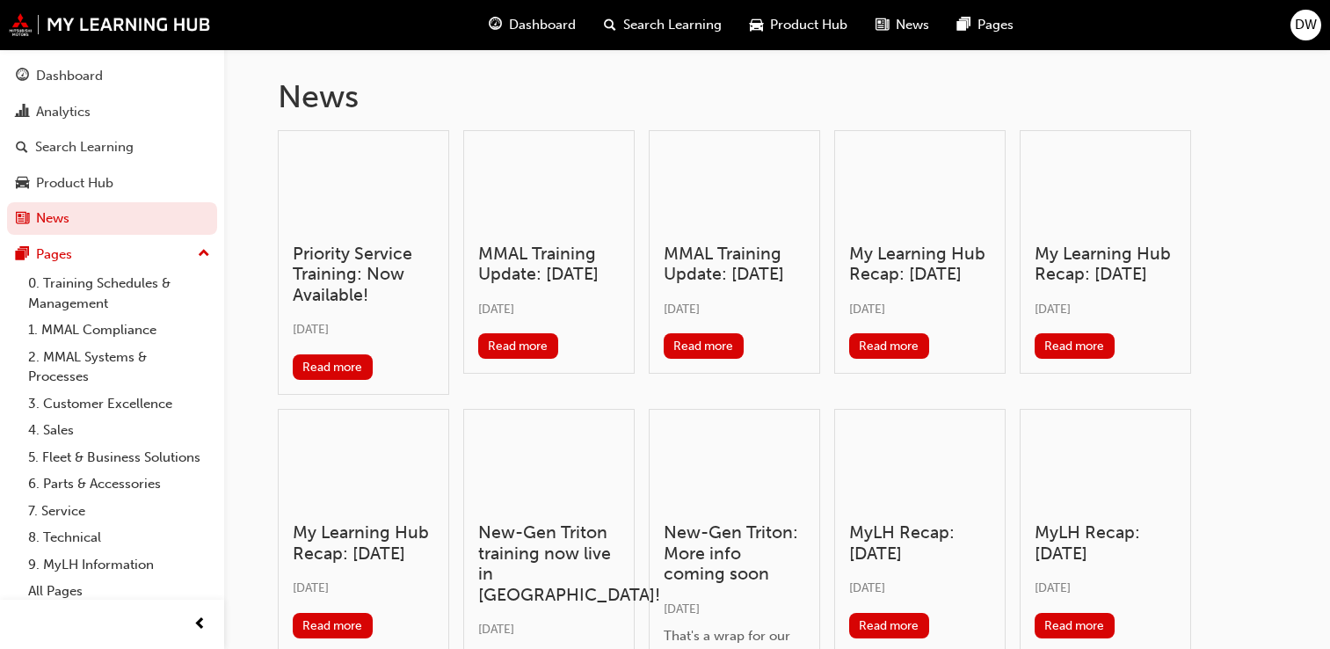
scroll to position [523, 0]
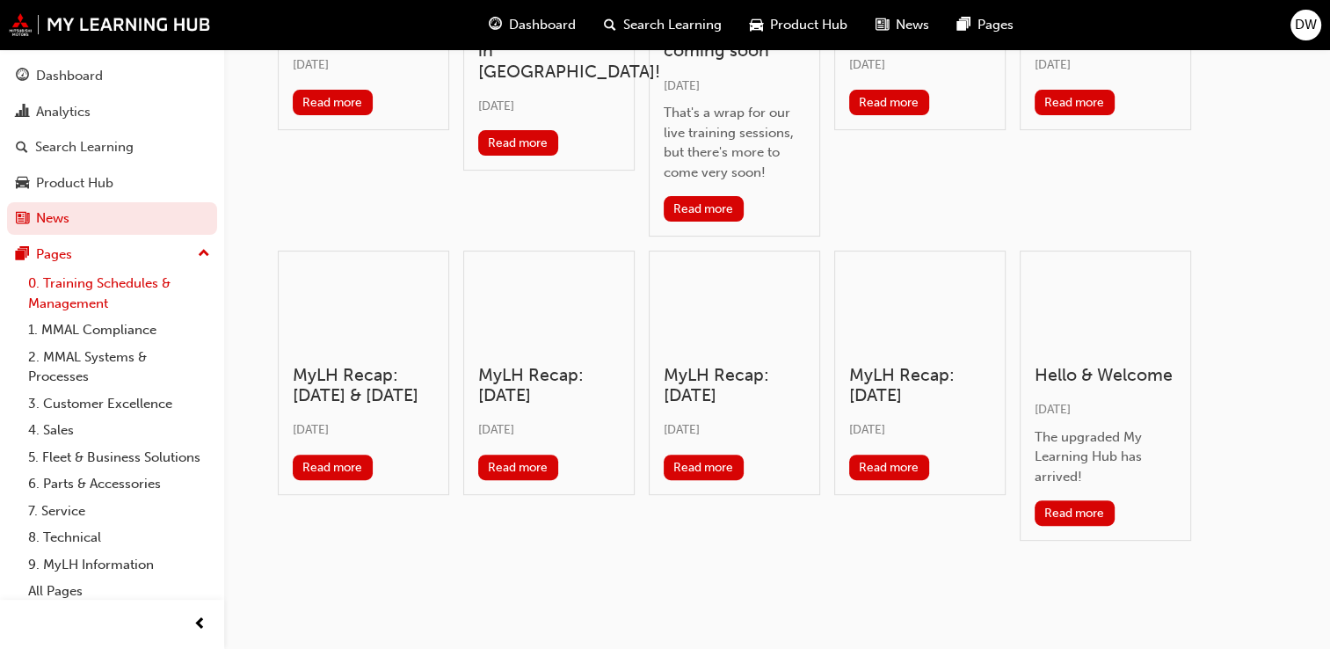
click at [81, 286] on link "0. Training Schedules & Management" at bounding box center [119, 293] width 196 height 47
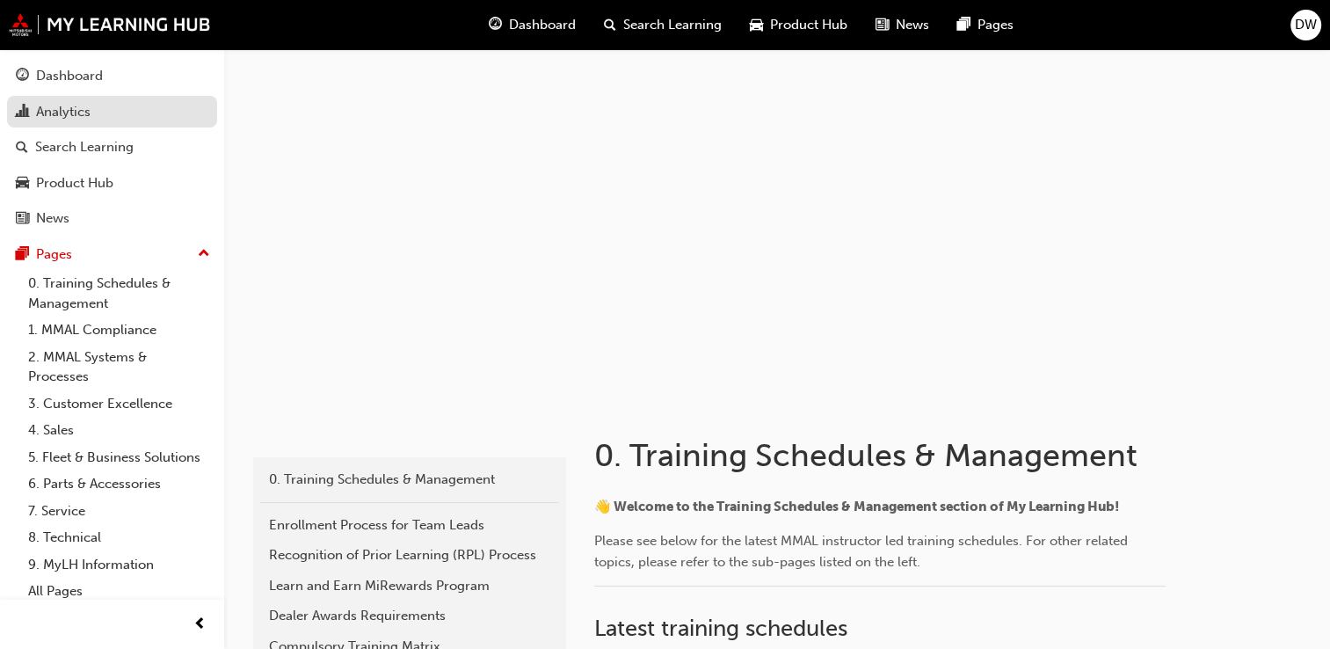
click at [90, 108] on div "Analytics" at bounding box center [63, 112] width 54 height 20
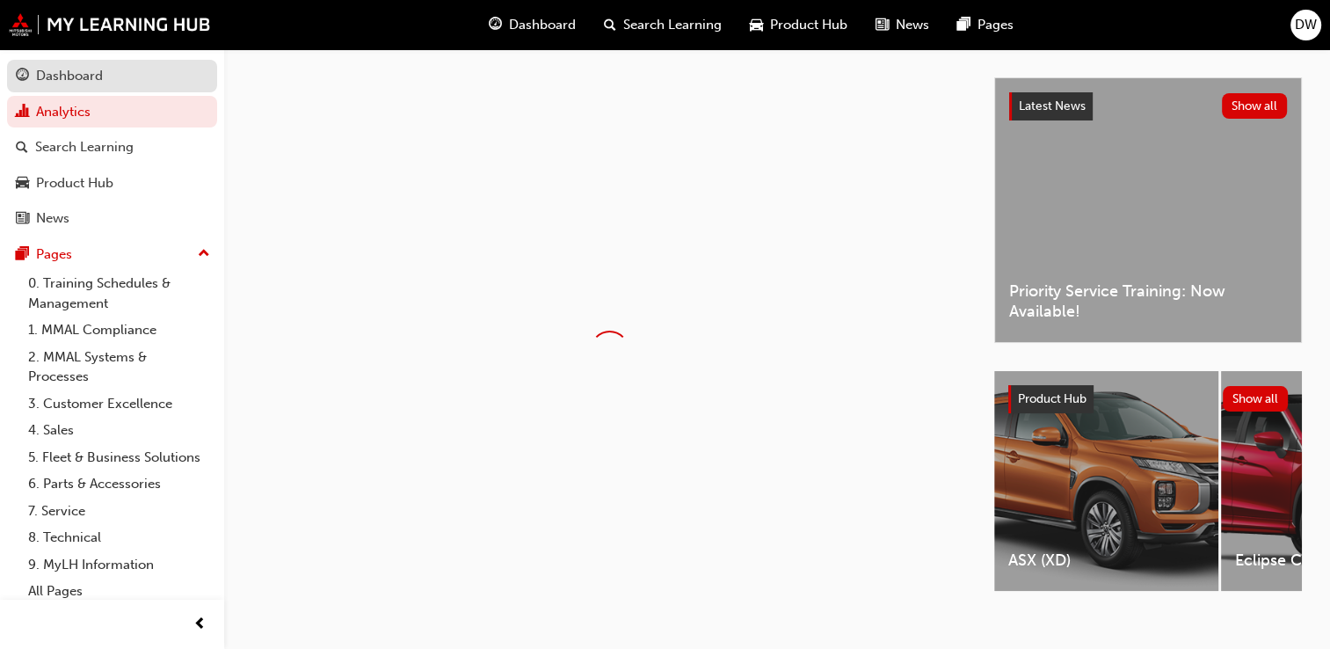
click at [67, 76] on div "Dashboard" at bounding box center [69, 76] width 67 height 20
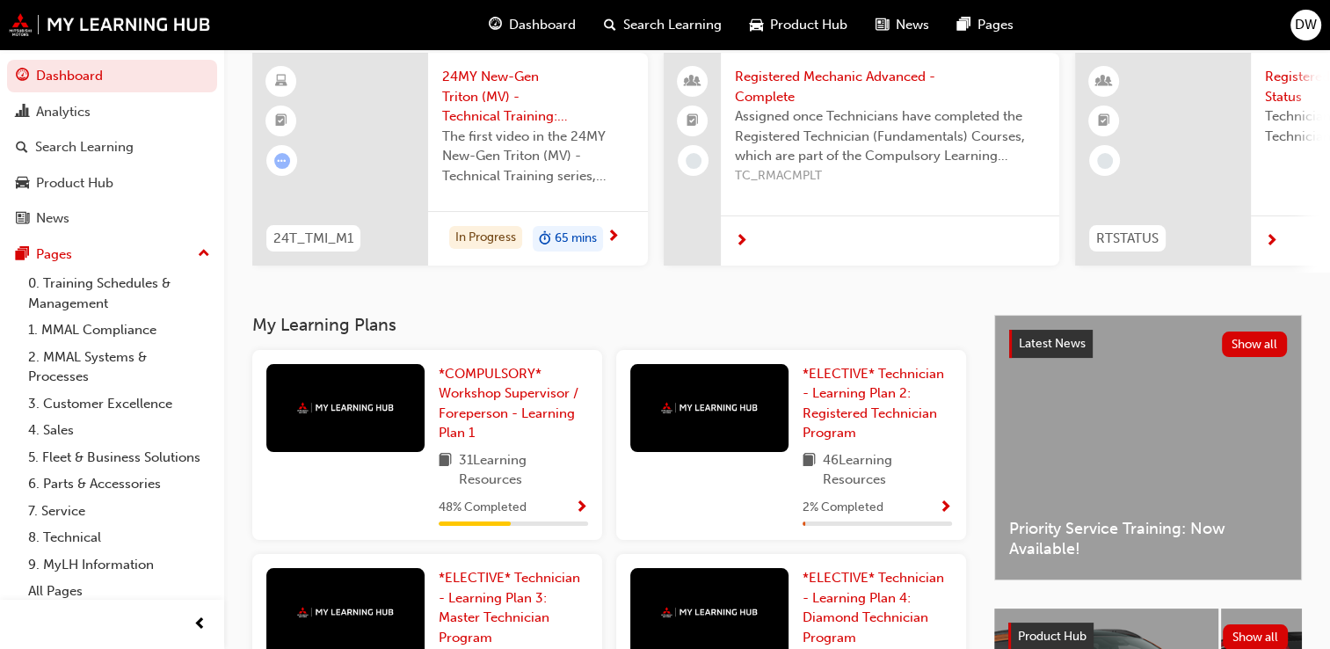
scroll to position [134, 0]
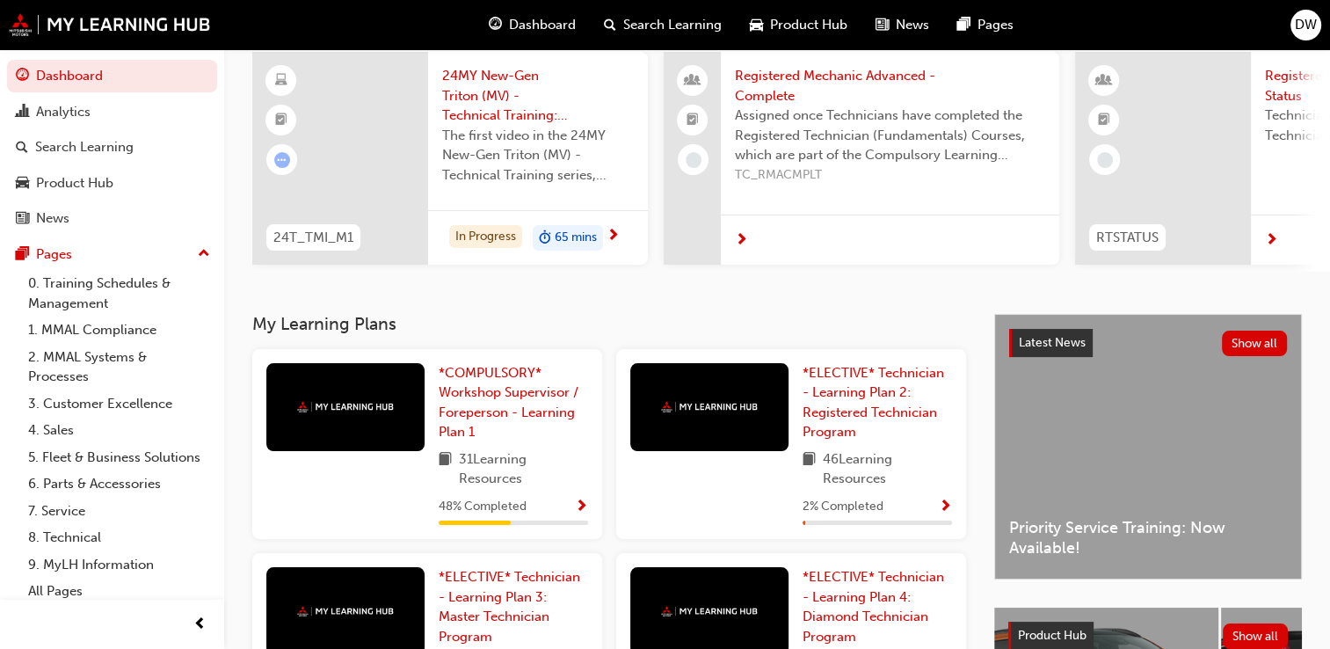
click at [552, 475] on span "31 Learning Resources" at bounding box center [523, 469] width 129 height 40
click at [503, 384] on span "*COMPULSORY* Workshop Supervisor / Foreperson - Learning Plan 1" at bounding box center [508, 403] width 140 height 76
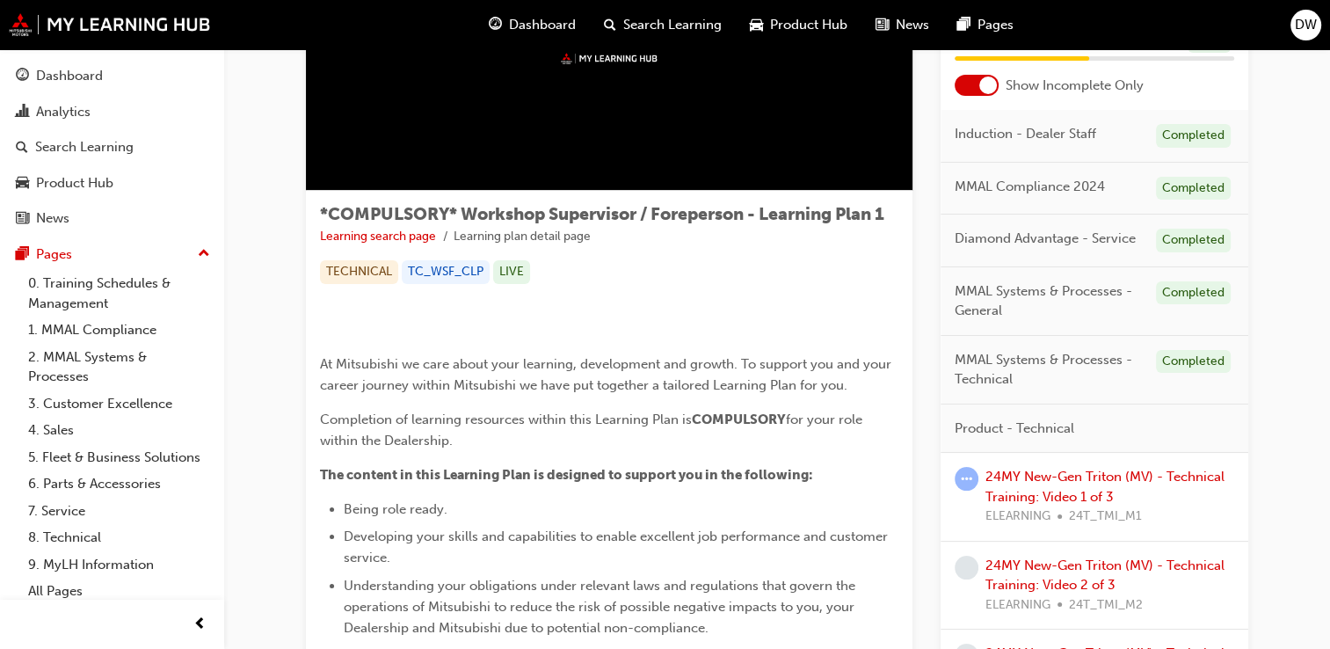
scroll to position [165, 0]
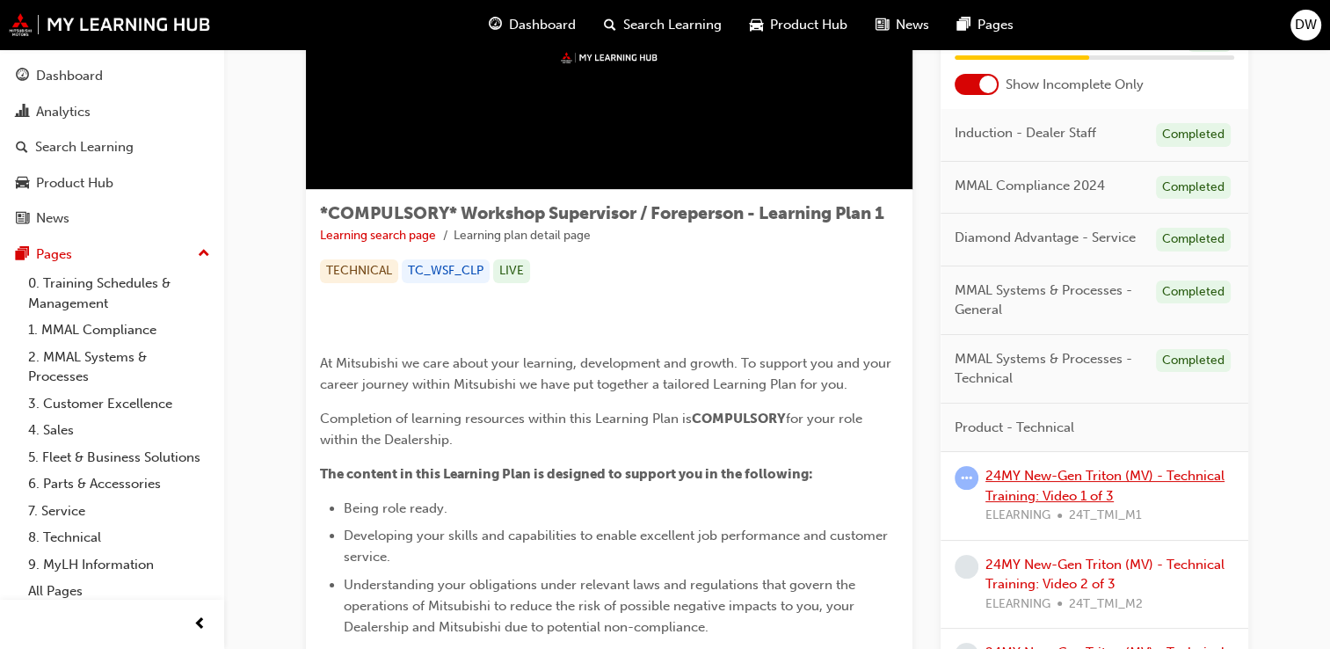
click at [1037, 492] on link "24MY New-Gen Triton (MV) - Technical Training: Video 1 of 3" at bounding box center [1104, 485] width 239 height 36
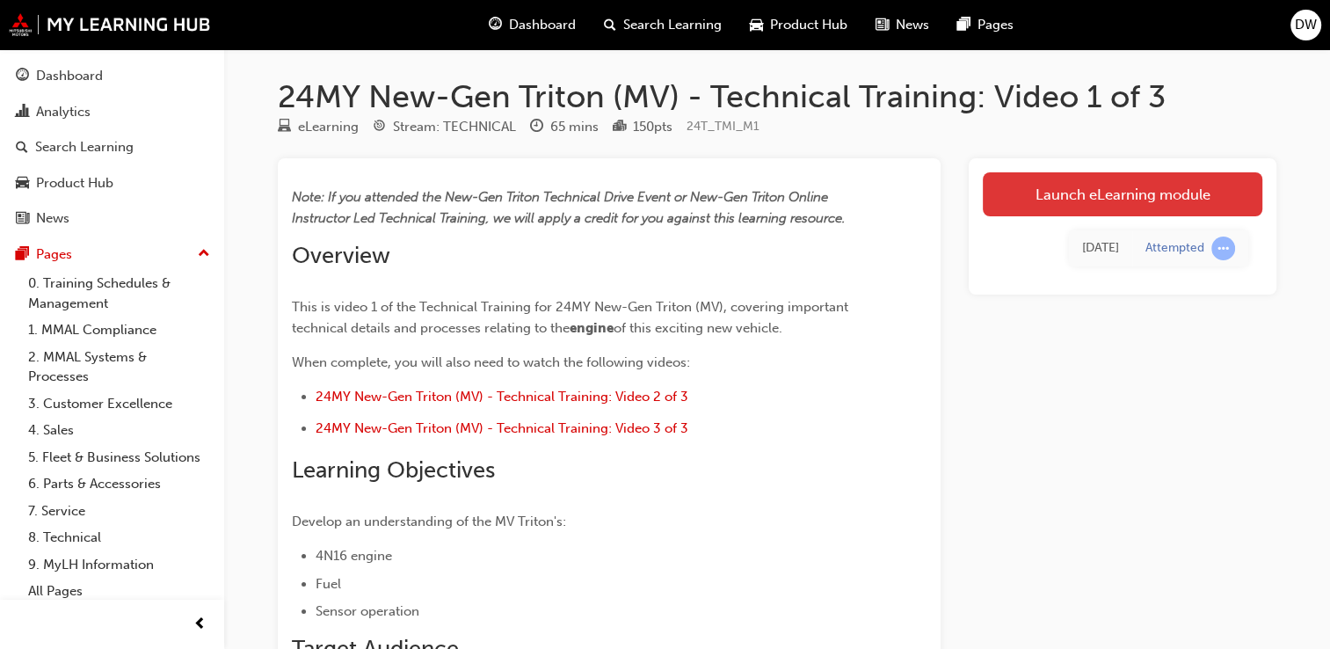
click at [1064, 199] on link "Launch eLearning module" at bounding box center [1121, 194] width 279 height 44
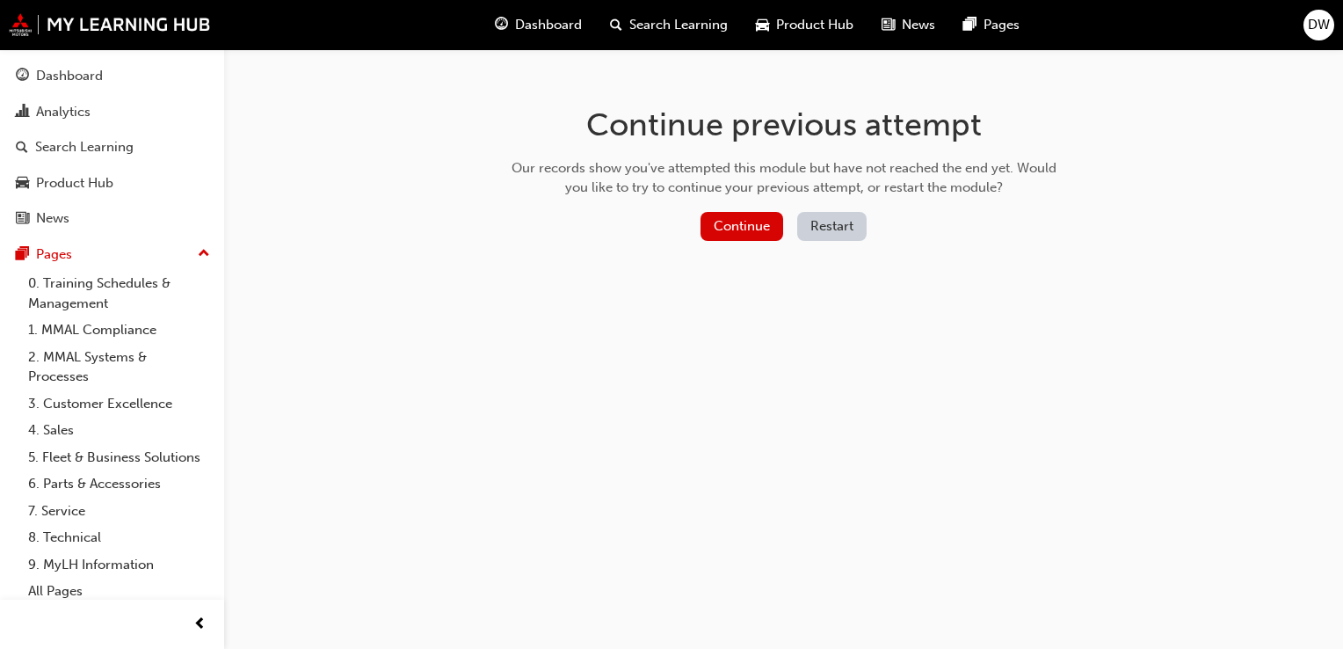
click at [830, 225] on button "Restart" at bounding box center [831, 226] width 69 height 29
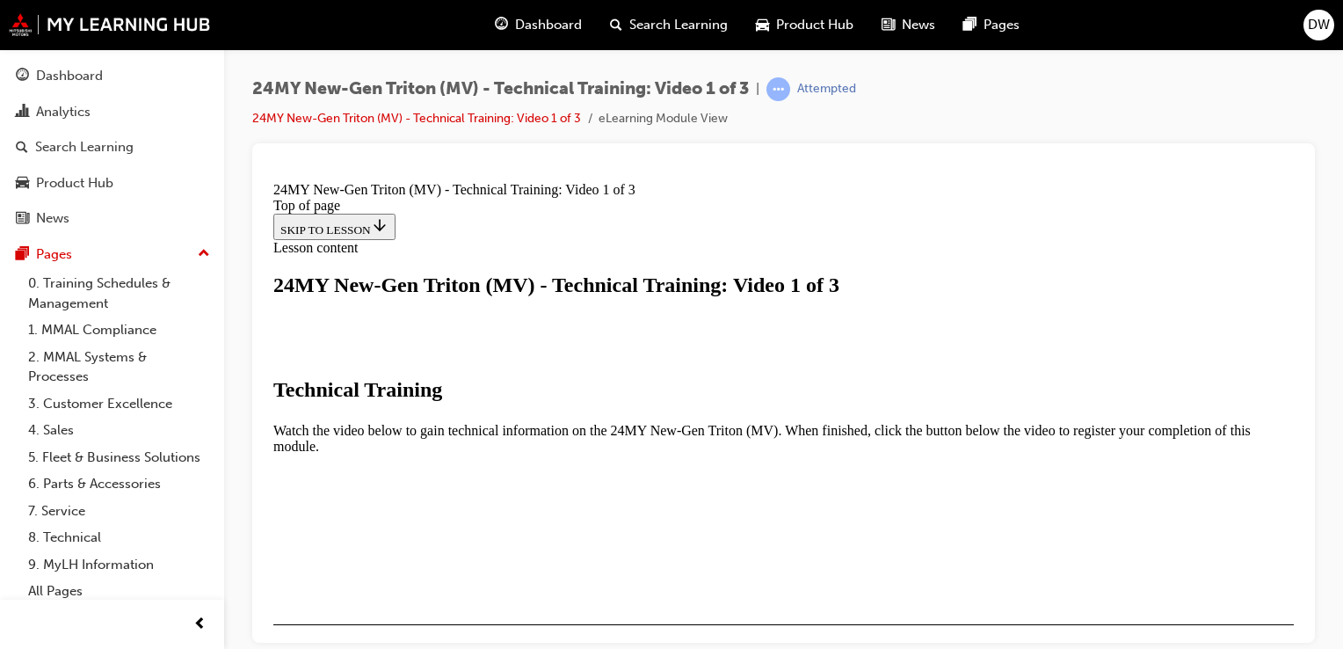
scroll to position [332, 0]
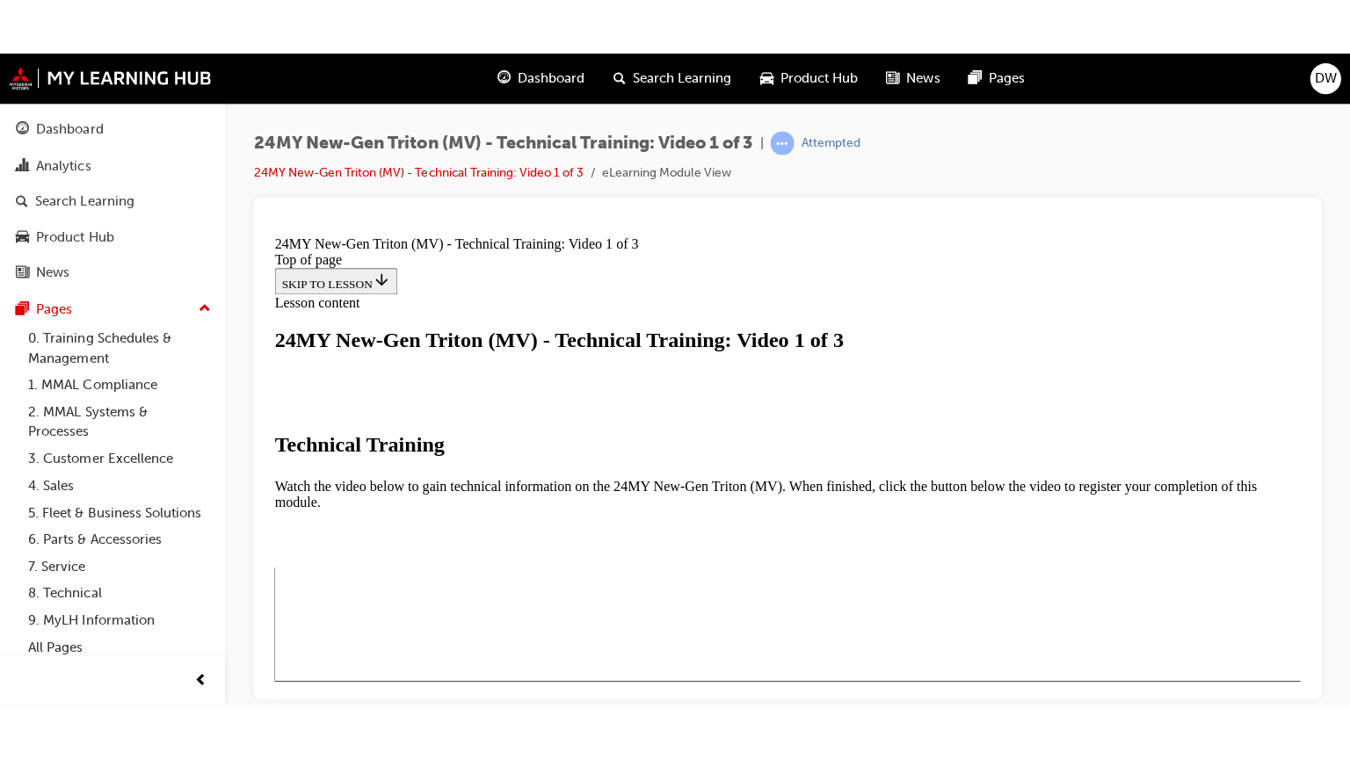
scroll to position [460, 0]
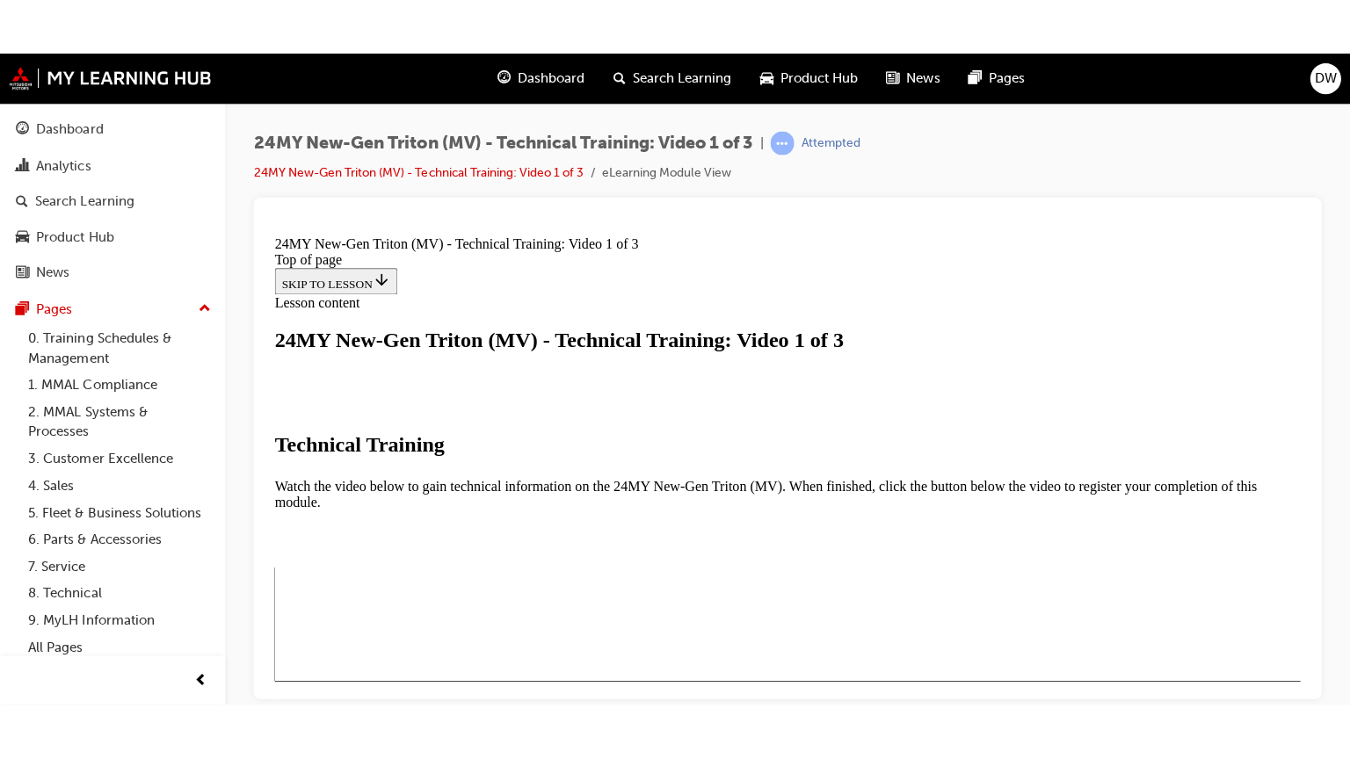
scroll to position [308, 0]
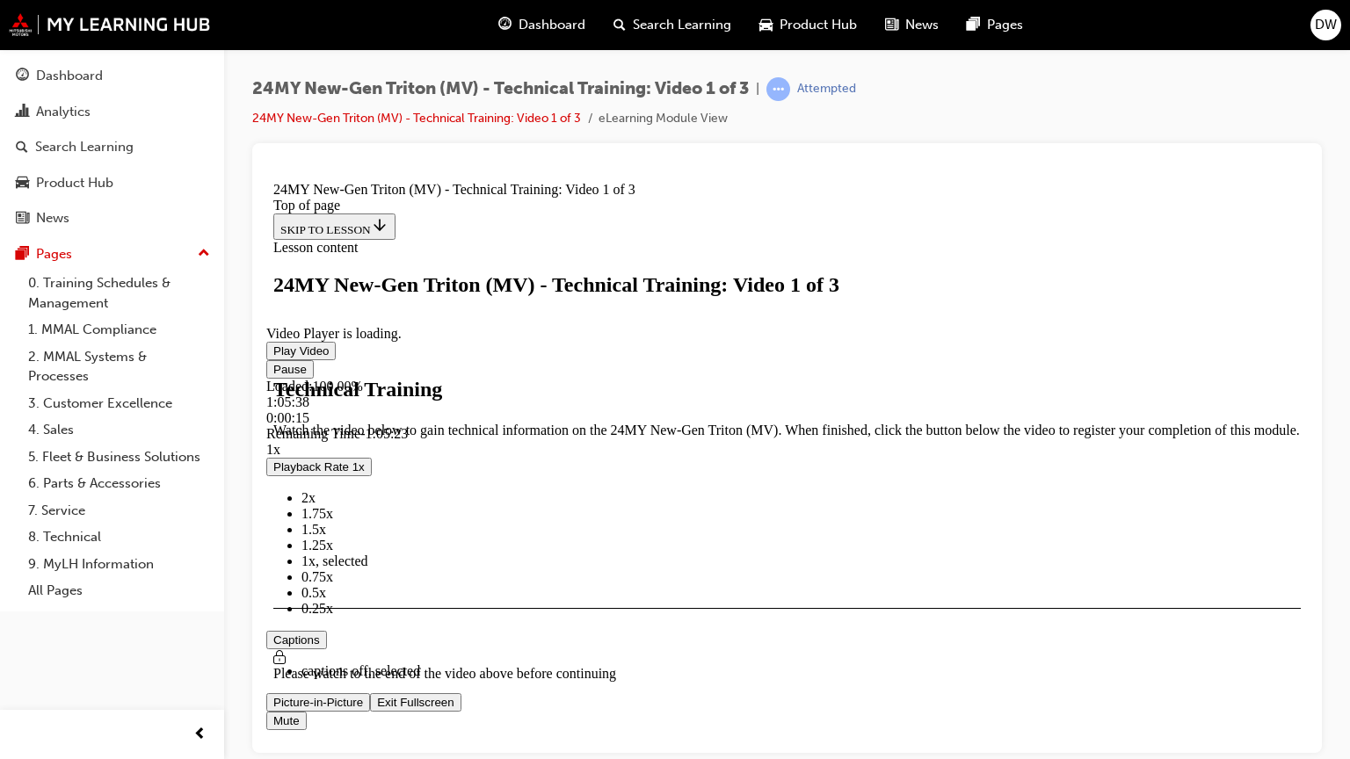
click at [530, 306] on video "Video player" at bounding box center [398, 240] width 264 height 132
click at [273, 357] on span "Video player" at bounding box center [273, 350] width 0 height 13
